Goal: Check status: Check status

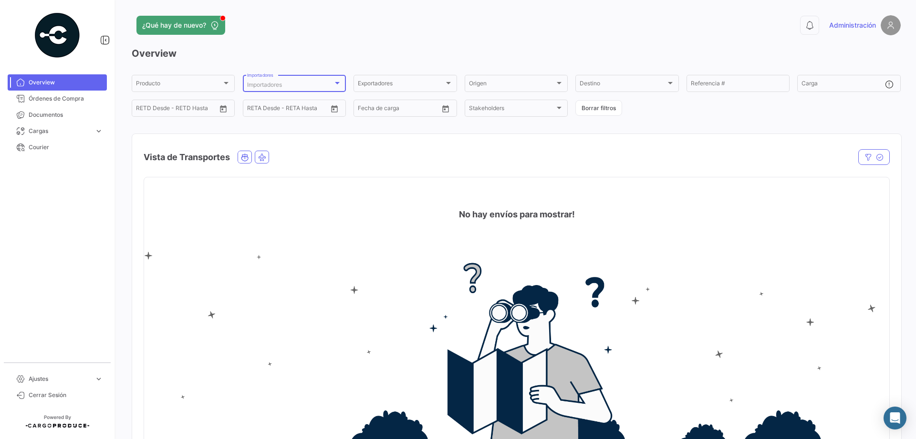
click at [337, 84] on div at bounding box center [337, 83] width 5 height 2
click at [277, 103] on div "Seleccionar todas" at bounding box center [310, 101] width 164 height 17
click at [478, 47] on div at bounding box center [458, 219] width 916 height 439
click at [447, 87] on div "Exportadores" at bounding box center [405, 85] width 94 height 7
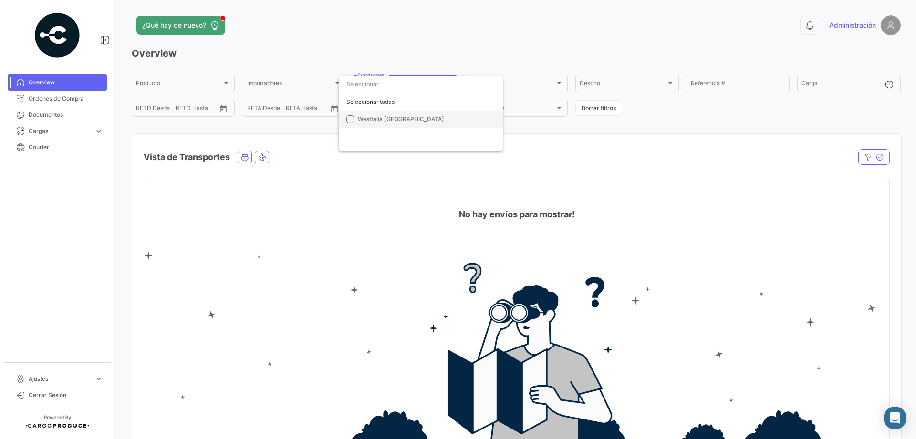
click at [345, 120] on mat-option "Westfalia [GEOGRAPHIC_DATA]" at bounding box center [421, 119] width 164 height 17
click at [433, 50] on div at bounding box center [458, 219] width 916 height 439
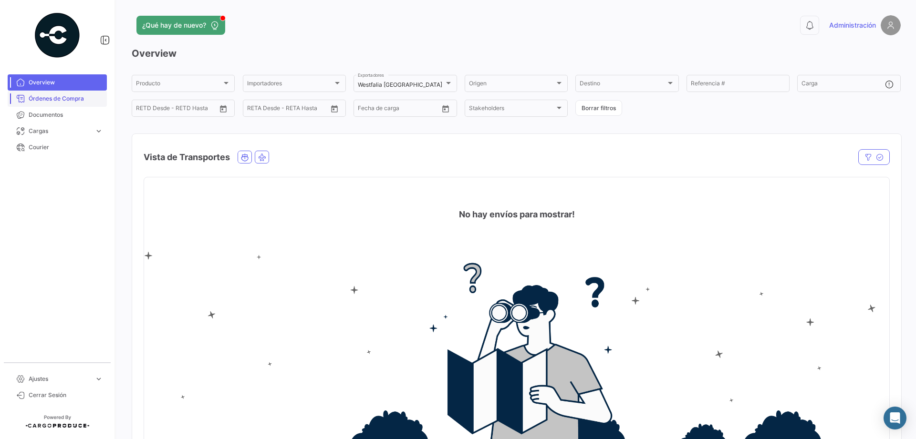
click at [79, 96] on span "Órdenes de Compra" at bounding box center [66, 98] width 74 height 9
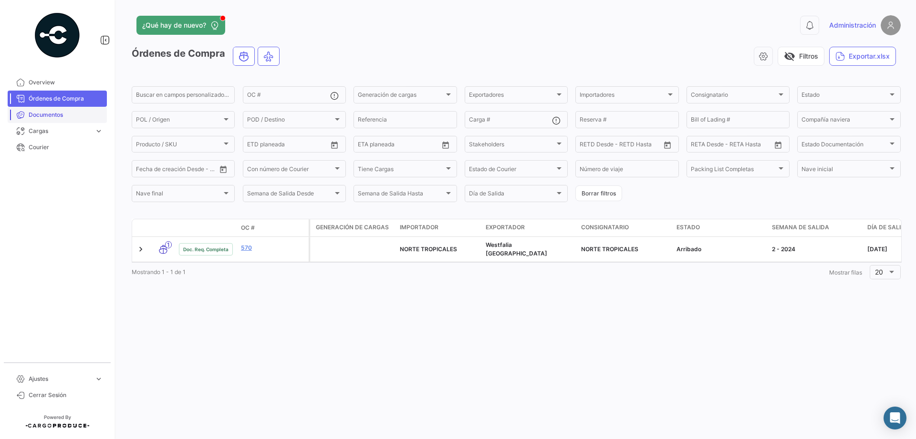
click at [66, 115] on span "Documentos" at bounding box center [66, 115] width 74 height 9
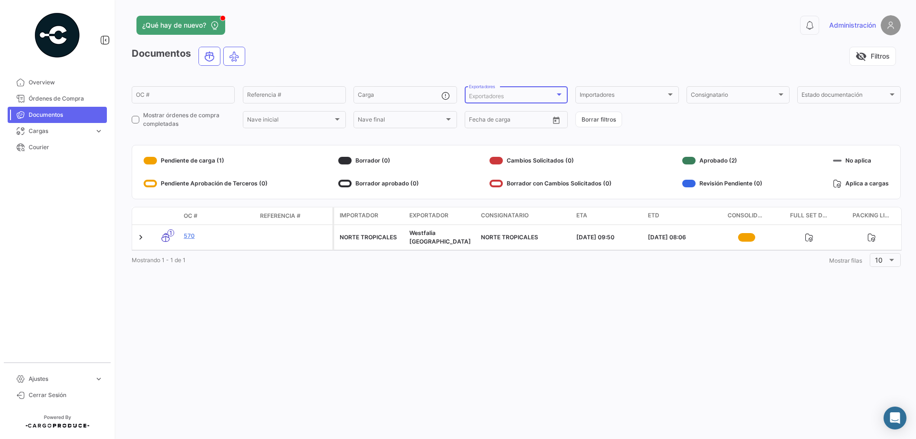
click at [559, 95] on div at bounding box center [559, 94] width 5 height 2
click at [559, 95] on input "dropdown search" at bounding box center [517, 95] width 134 height 17
click at [563, 63] on div at bounding box center [458, 219] width 916 height 439
click at [668, 93] on div at bounding box center [670, 95] width 9 height 8
click at [610, 36] on div at bounding box center [458, 219] width 916 height 439
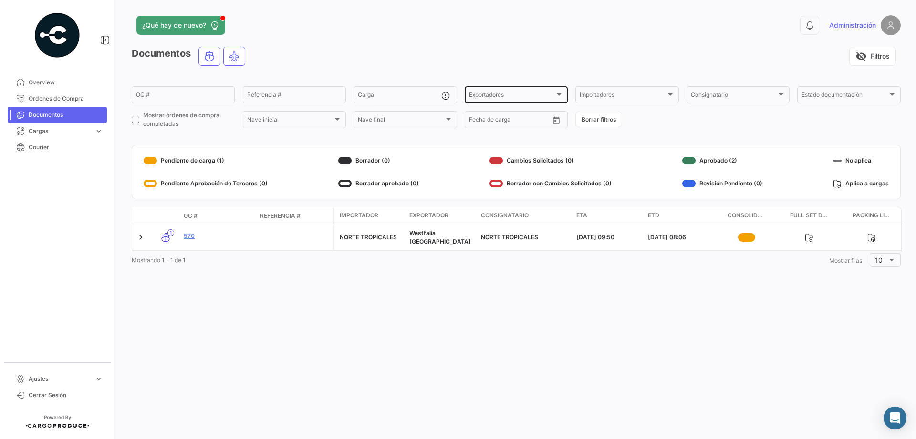
click at [561, 95] on div at bounding box center [559, 95] width 9 height 8
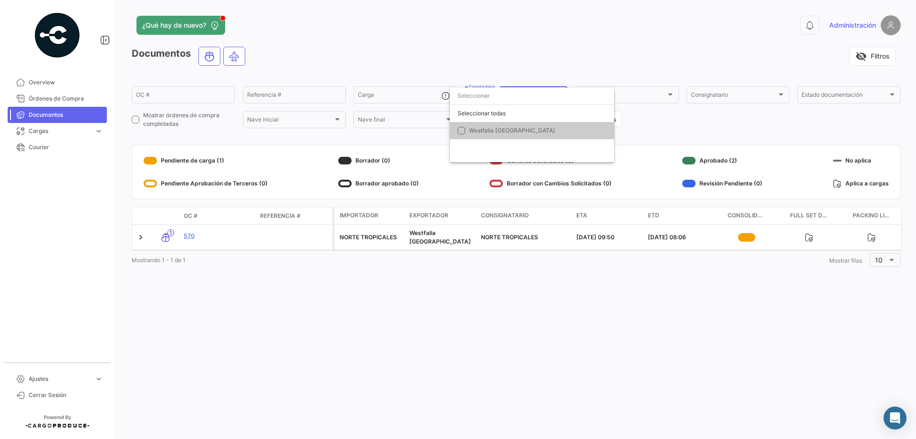
click at [561, 95] on input "dropdown search" at bounding box center [532, 95] width 164 height 17
click at [677, 90] on div at bounding box center [458, 219] width 916 height 439
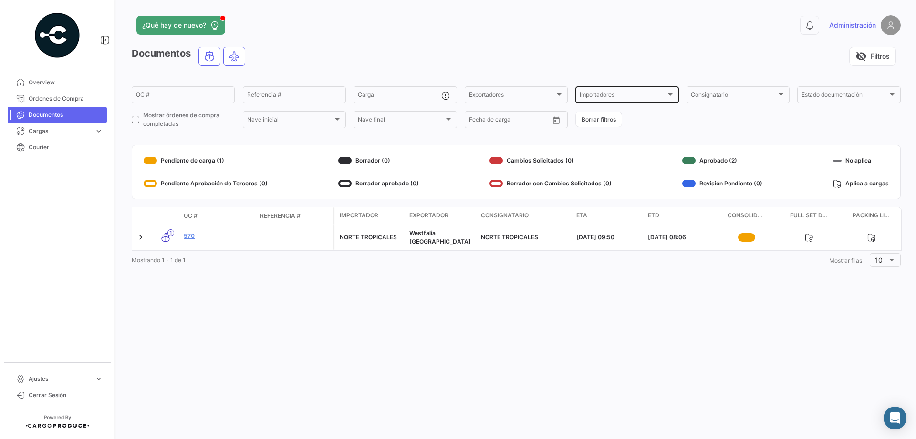
click at [669, 95] on div at bounding box center [670, 94] width 5 height 2
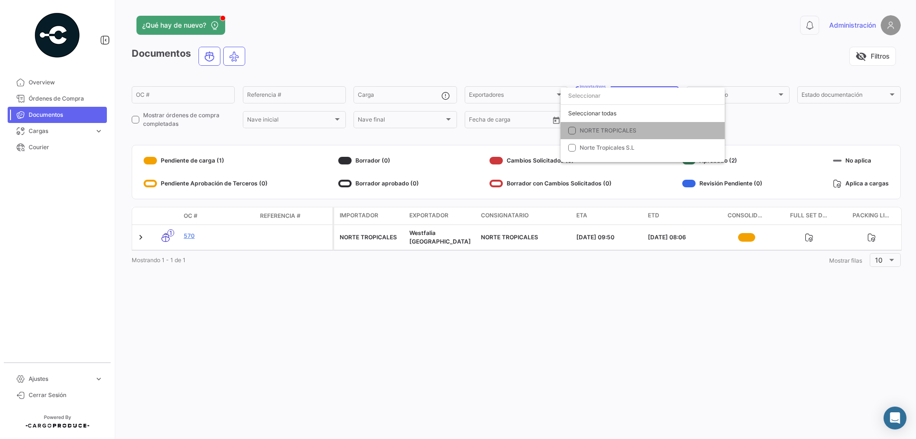
click at [569, 131] on mat-pseudo-checkbox at bounding box center [572, 131] width 8 height 8
click at [573, 147] on mat-pseudo-checkbox at bounding box center [572, 148] width 8 height 8
click at [603, 50] on div at bounding box center [458, 219] width 916 height 439
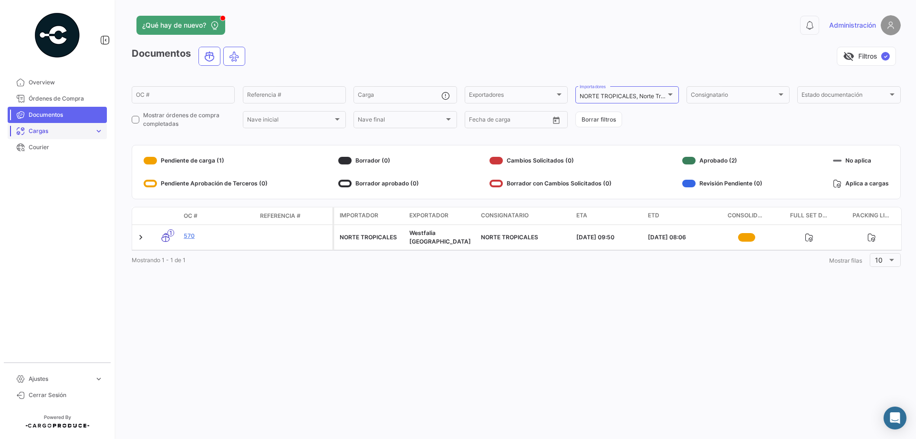
click at [56, 129] on span "Cargas" at bounding box center [60, 131] width 62 height 9
click at [79, 97] on span "Órdenes de Compra" at bounding box center [66, 98] width 74 height 9
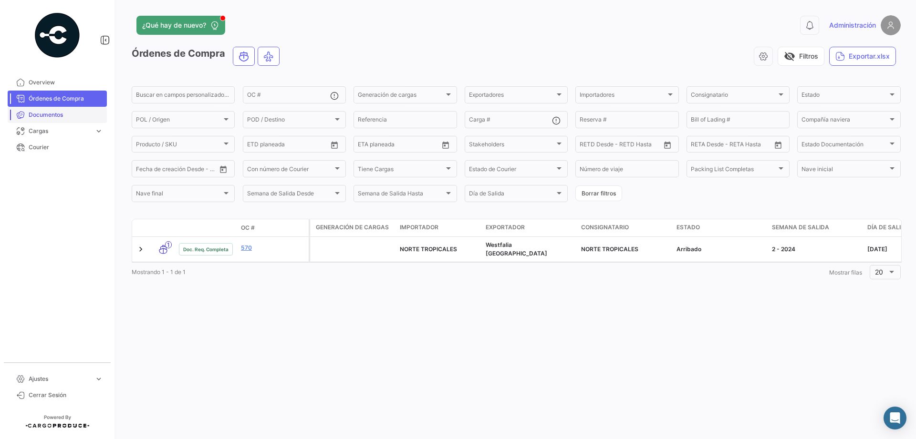
click at [38, 112] on span "Documentos" at bounding box center [66, 115] width 74 height 9
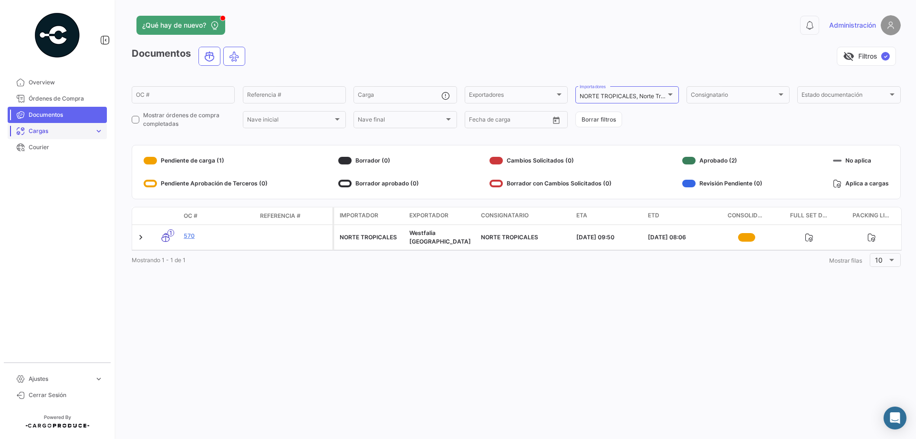
click at [37, 130] on span "Cargas" at bounding box center [60, 131] width 62 height 9
click at [97, 382] on span "expand_more" at bounding box center [98, 379] width 9 height 9
click at [141, 323] on div "¿Qué hay de nuevo? 0 Administración Documentos visibility_off Filtros ✓ OC # Re…" at bounding box center [515, 219] width 799 height 439
click at [67, 102] on span "Órdenes de Compra" at bounding box center [66, 98] width 74 height 9
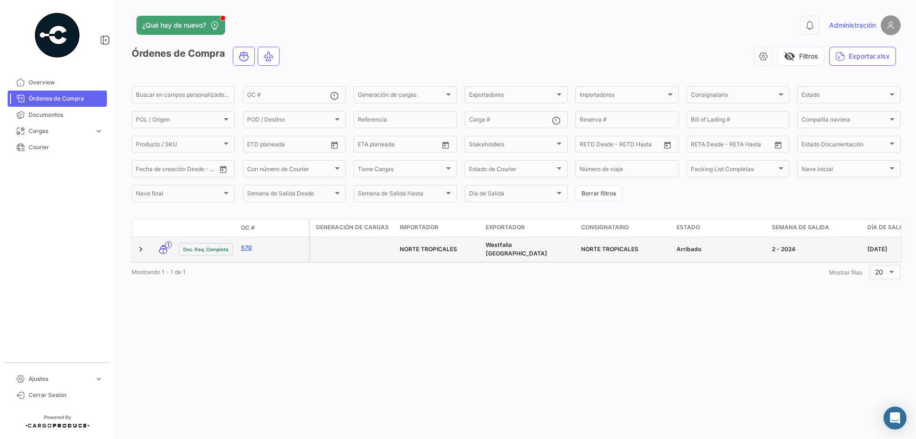
click at [251, 248] on link "570" at bounding box center [273, 248] width 64 height 9
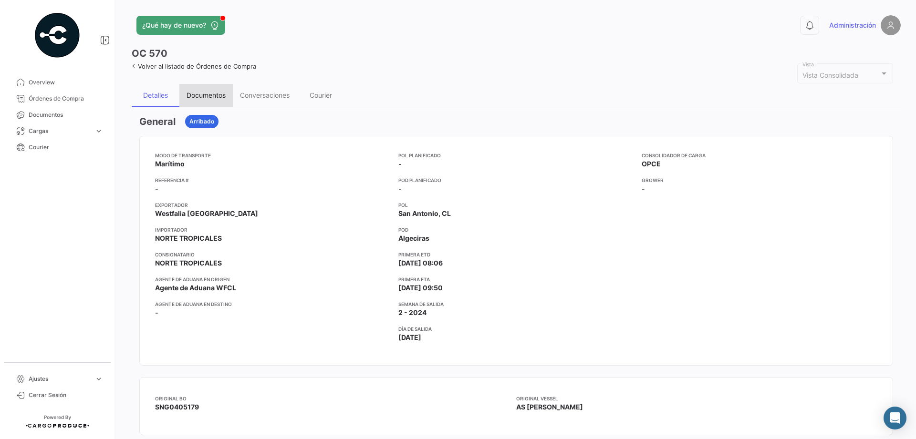
click at [202, 100] on div "Documentos" at bounding box center [205, 95] width 53 height 23
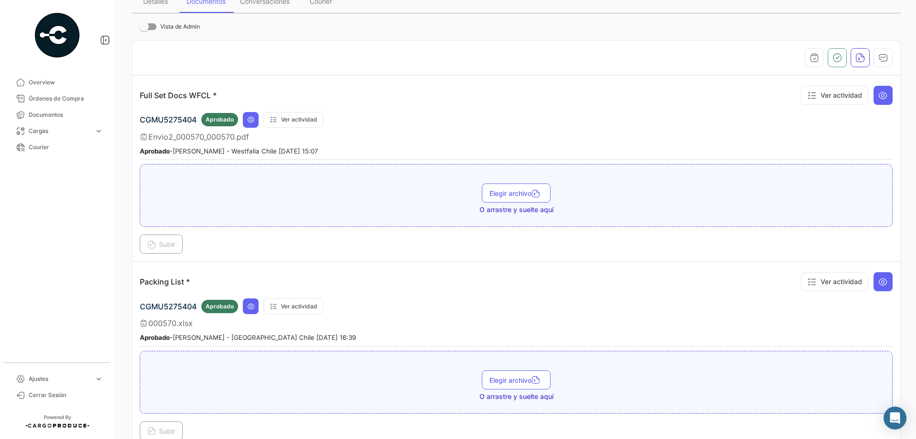
scroll to position [42, 0]
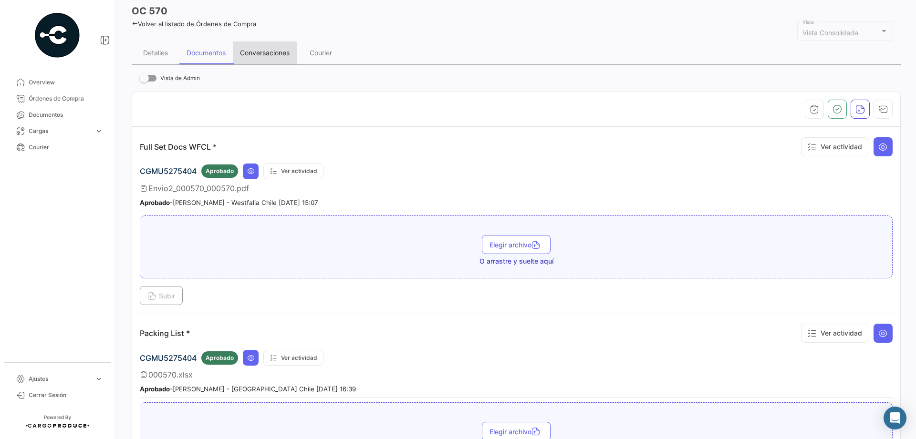
click at [277, 55] on div "Conversaciones" at bounding box center [265, 53] width 50 height 8
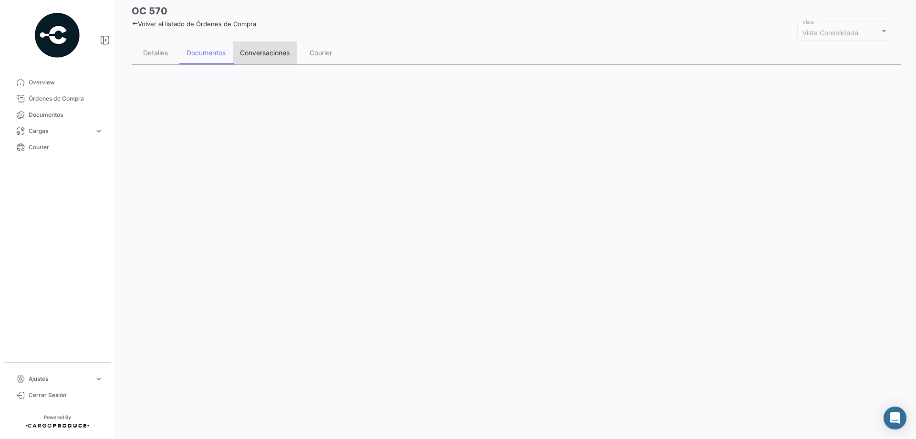
scroll to position [0, 0]
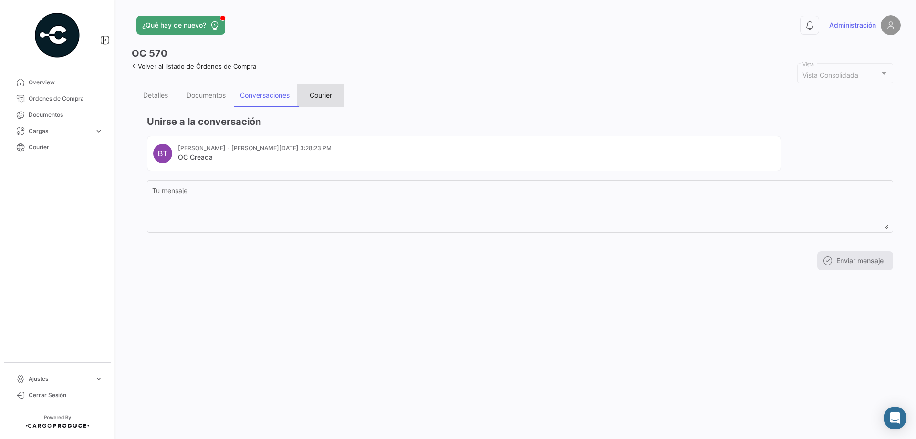
click at [308, 93] on div "Courier" at bounding box center [321, 95] width 48 height 23
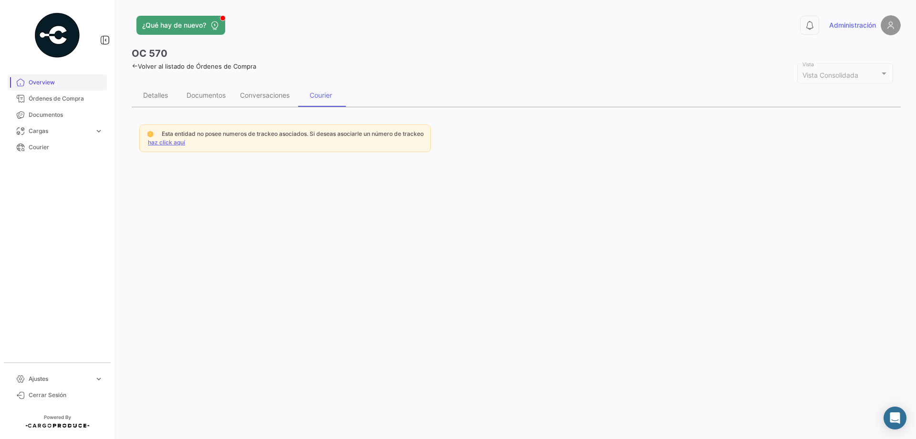
click at [44, 83] on span "Overview" at bounding box center [66, 82] width 74 height 9
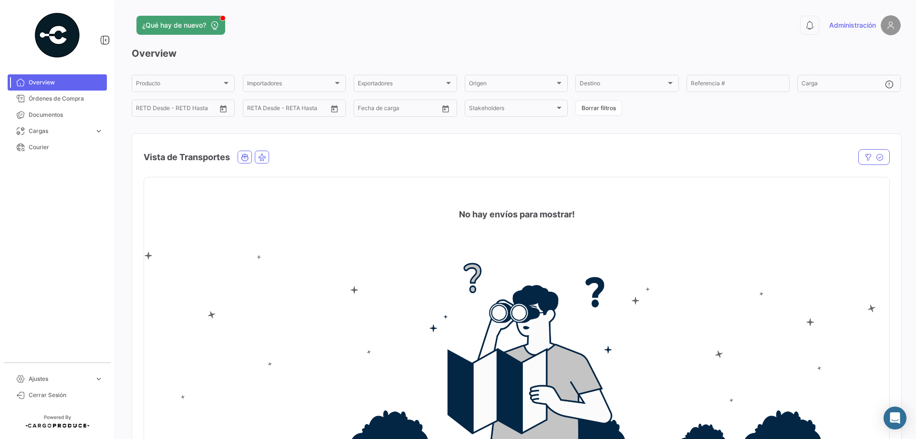
click at [280, 30] on div "¿Qué hay de nuevo?" at bounding box center [343, 25] width 423 height 19
